Goal: Information Seeking & Learning: Learn about a topic

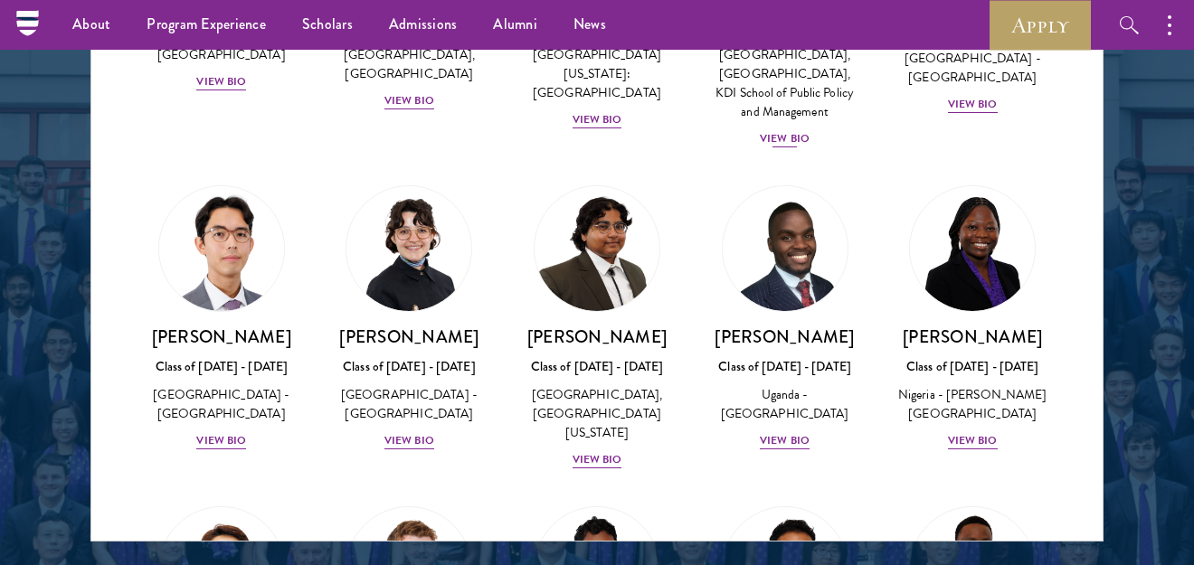
scroll to position [362, 0]
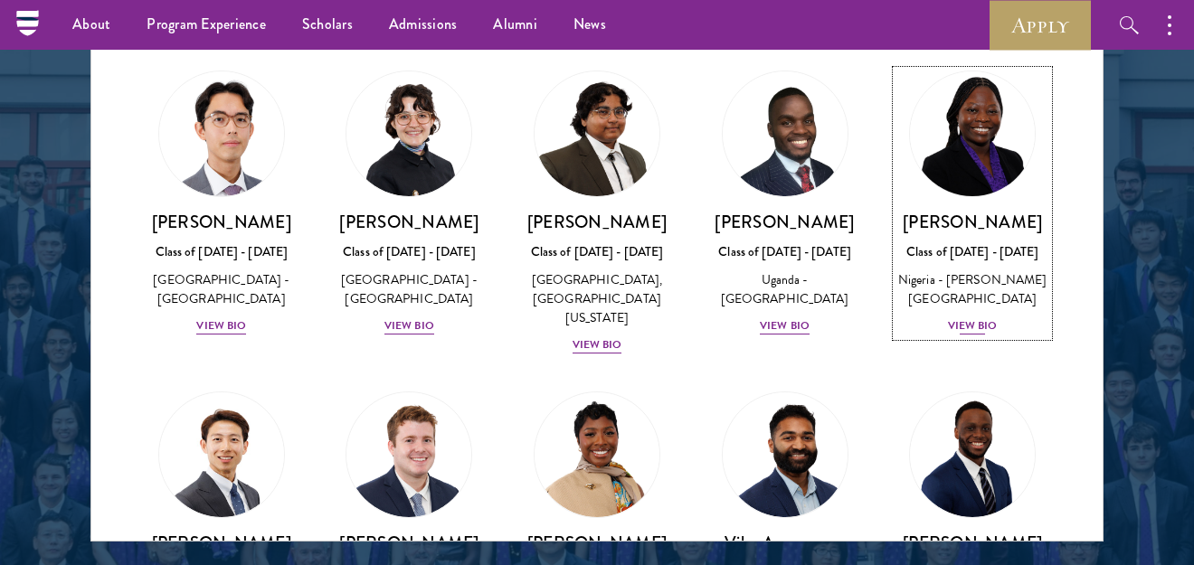
click at [962, 335] on div "View Bio" at bounding box center [973, 325] width 50 height 17
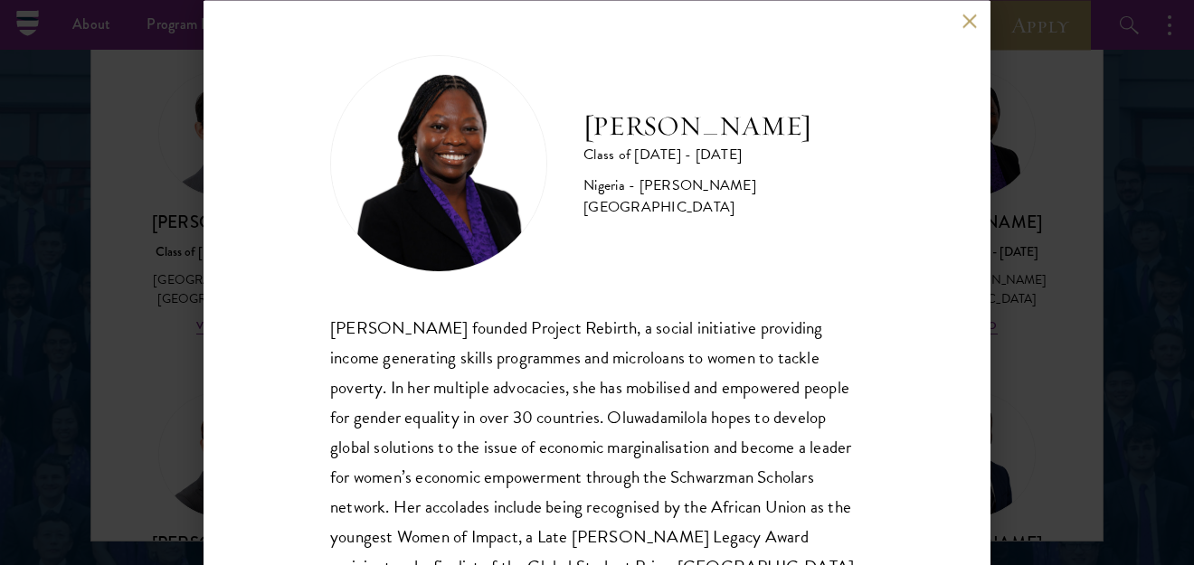
click at [968, 23] on button at bounding box center [968, 21] width 15 height 15
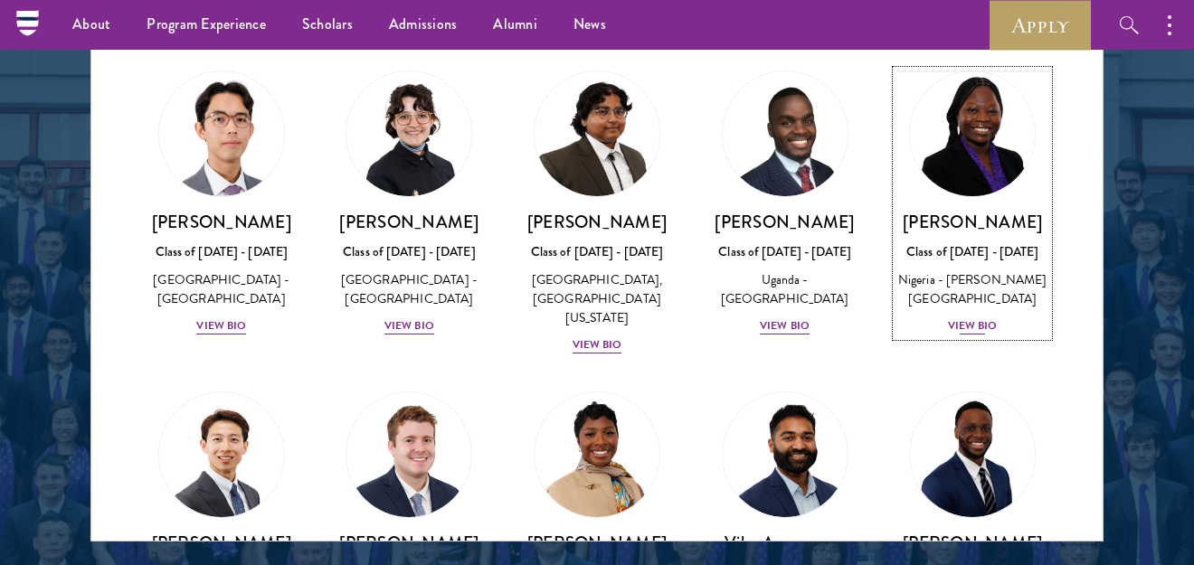
click at [962, 335] on div "View Bio" at bounding box center [973, 325] width 50 height 17
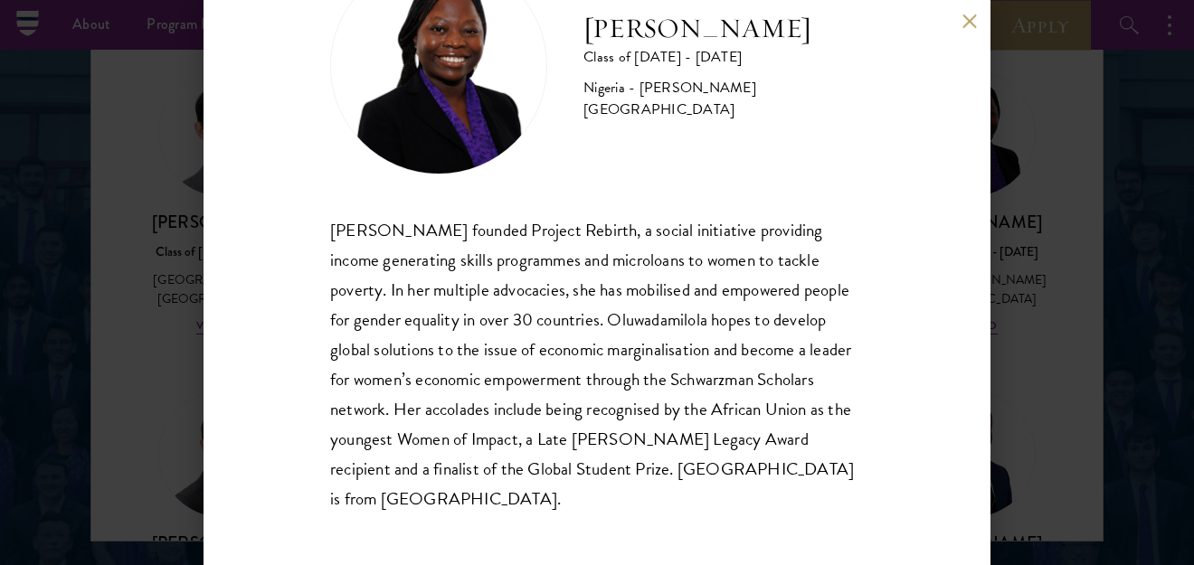
scroll to position [99, 0]
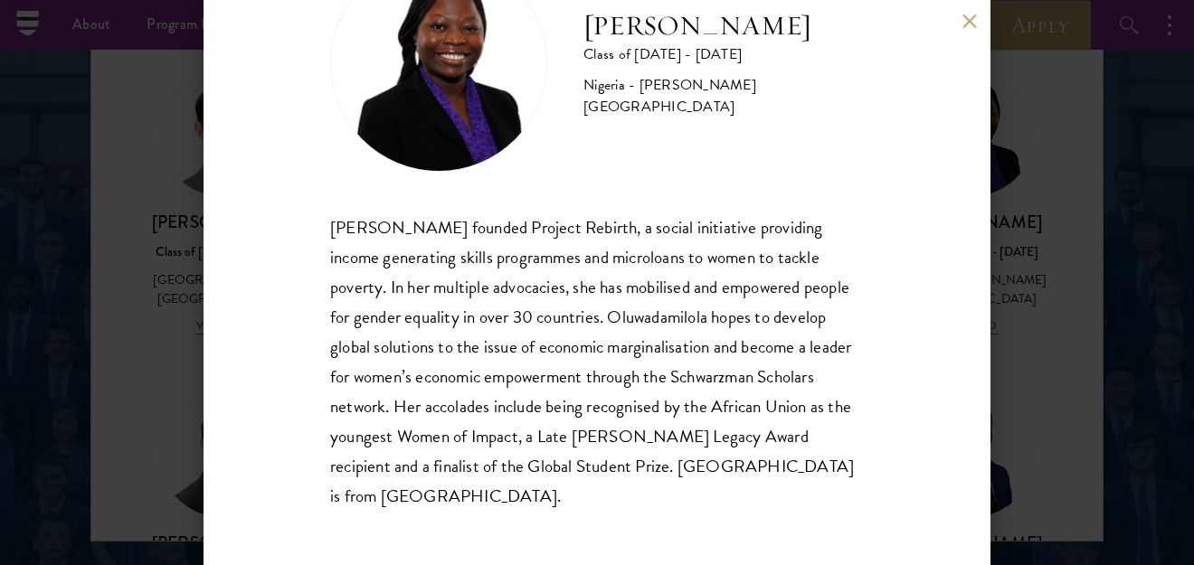
click at [972, 27] on button at bounding box center [968, 21] width 15 height 15
drag, startPoint x: 972, startPoint y: 27, endPoint x: 972, endPoint y: 45, distance: 18.1
click at [972, 27] on button at bounding box center [968, 21] width 15 height 15
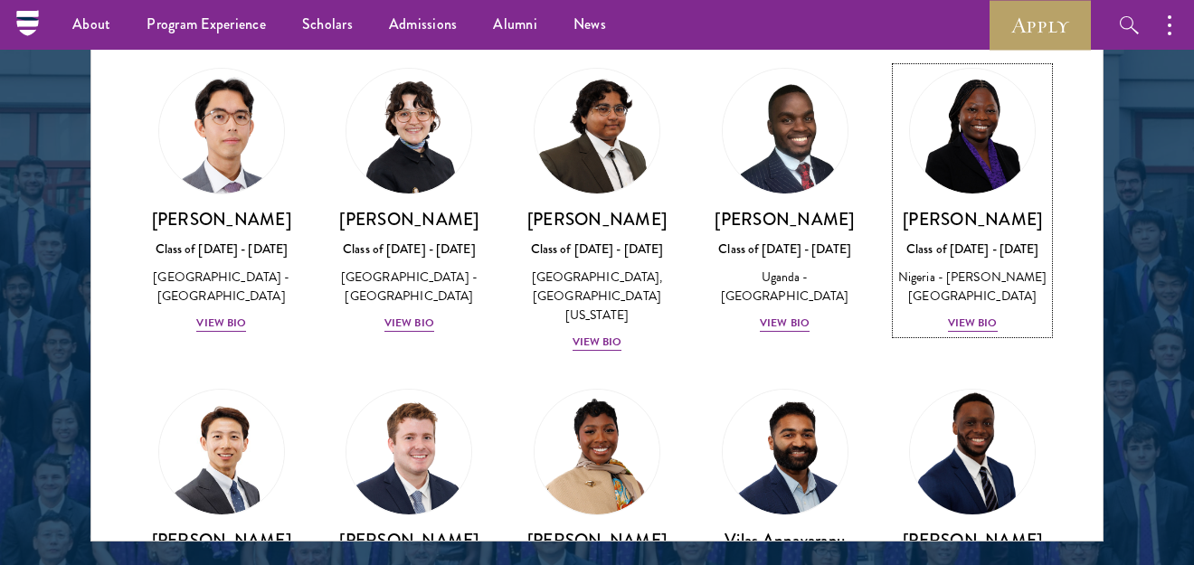
scroll to position [452, 0]
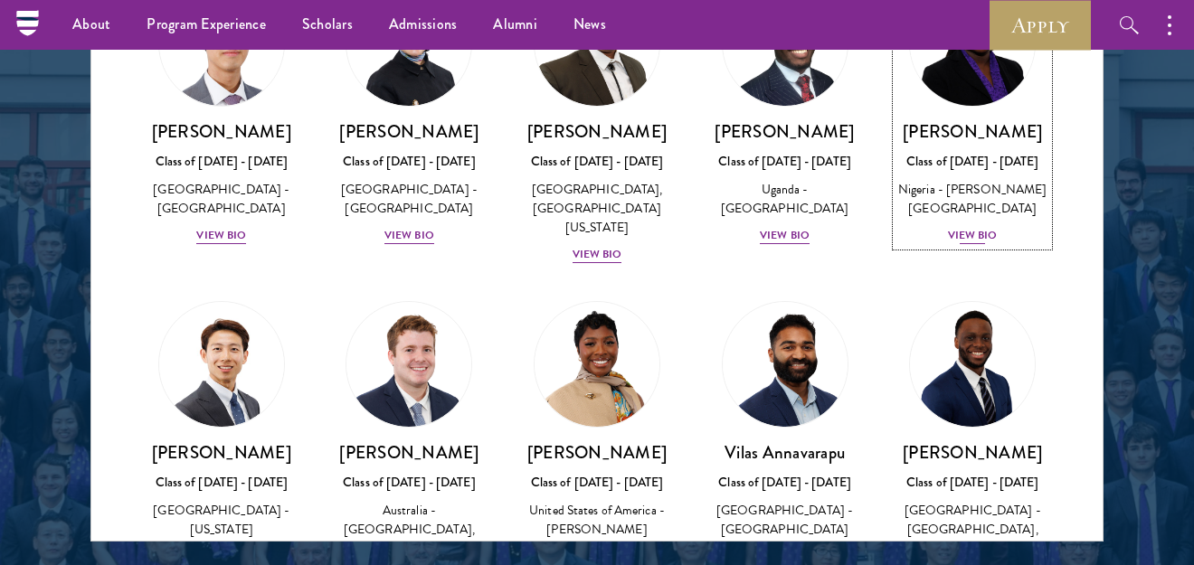
click at [954, 244] on div "View Bio" at bounding box center [973, 235] width 50 height 17
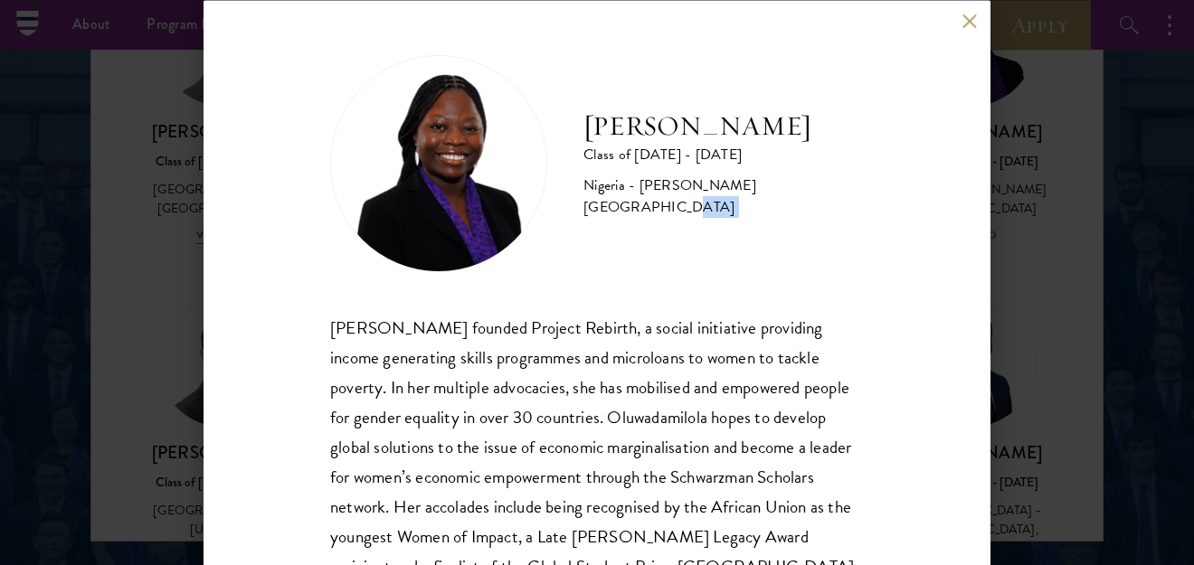
click at [954, 259] on div "[PERSON_NAME] Class of [DATE] - [DATE] [GEOGRAPHIC_DATA] - [PERSON_NAME][GEOGRA…" at bounding box center [596, 282] width 787 height 565
click at [962, 19] on button at bounding box center [968, 21] width 15 height 15
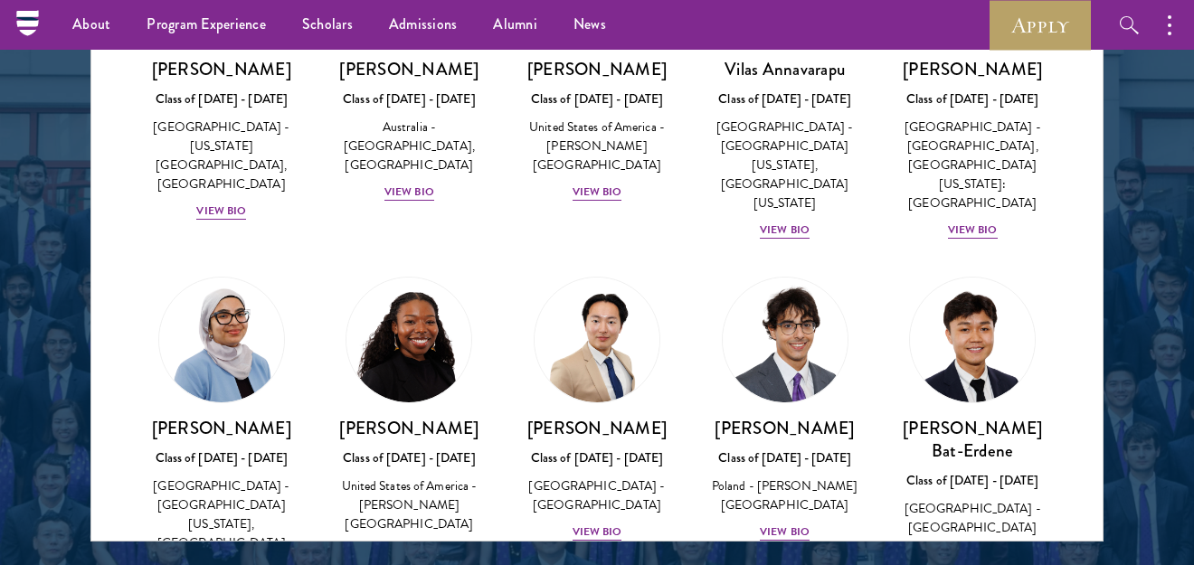
scroll to position [884, 0]
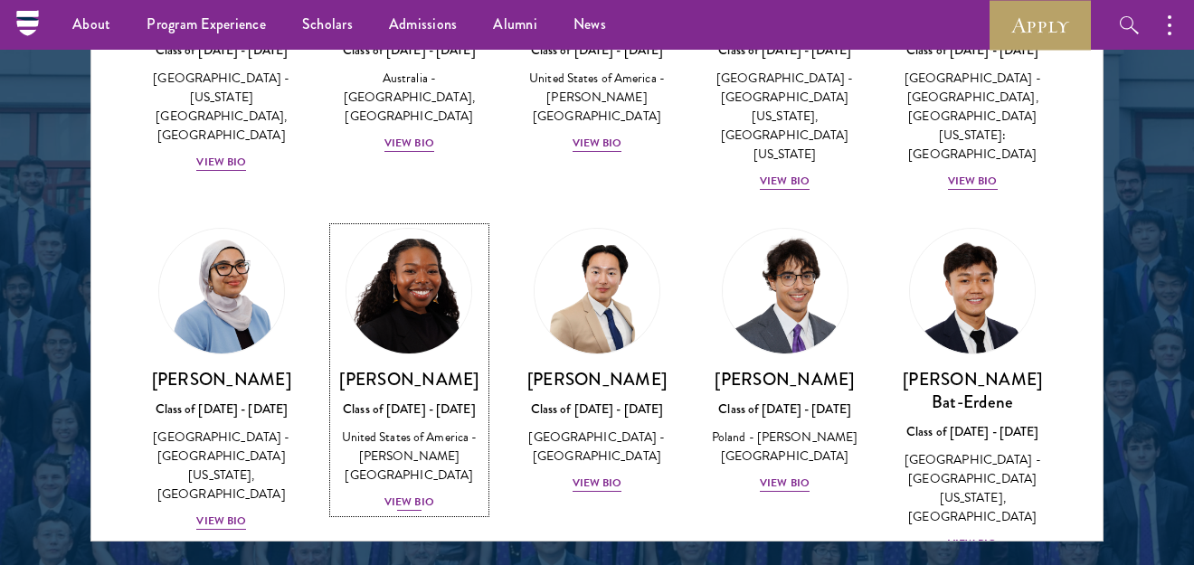
click at [411, 494] on div "View Bio" at bounding box center [409, 502] width 50 height 17
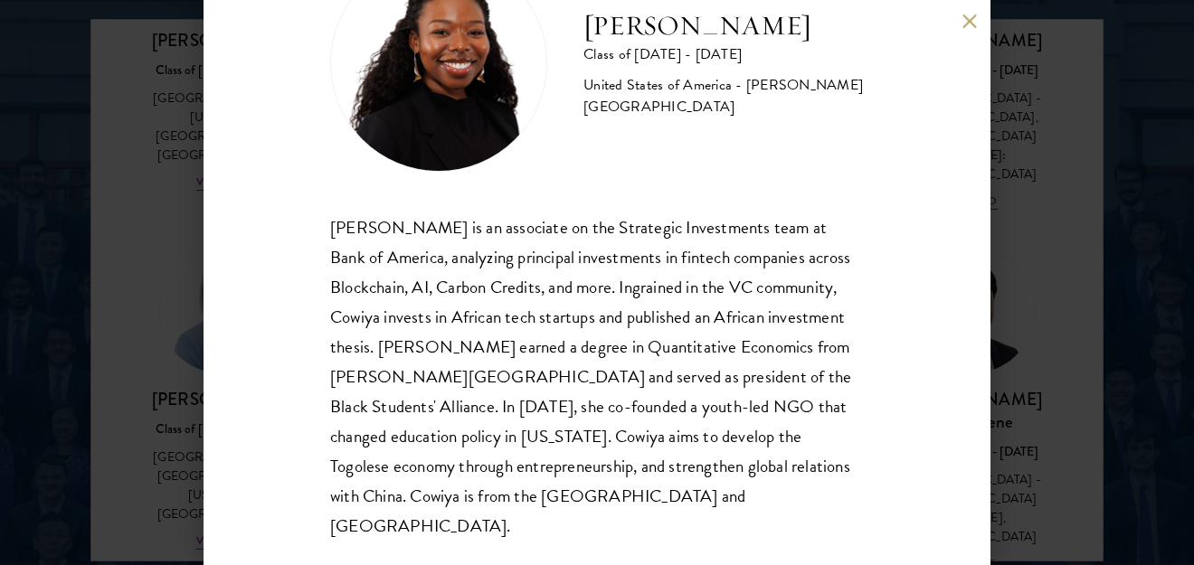
scroll to position [2351, 0]
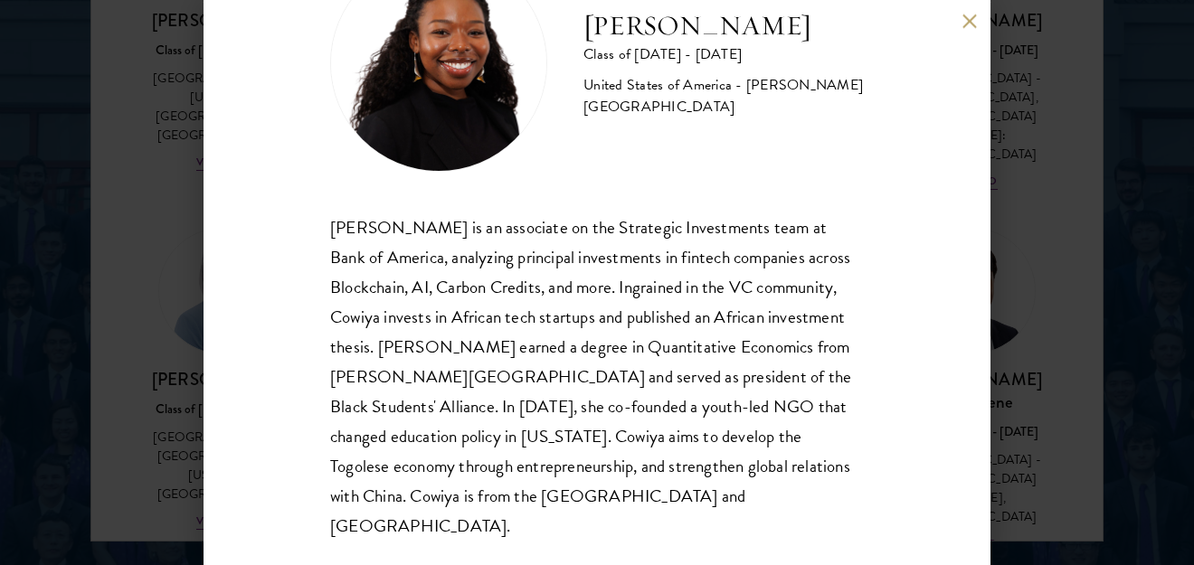
click at [966, 23] on button at bounding box center [968, 21] width 15 height 15
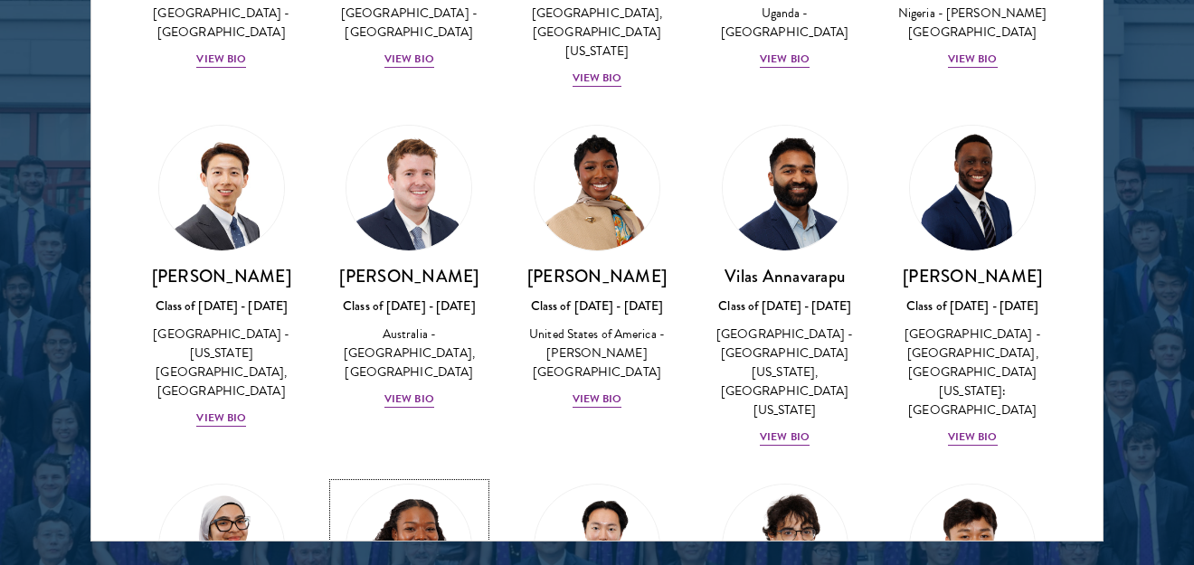
scroll to position [613, 0]
